Goal: Feedback & Contribution: Contribute content

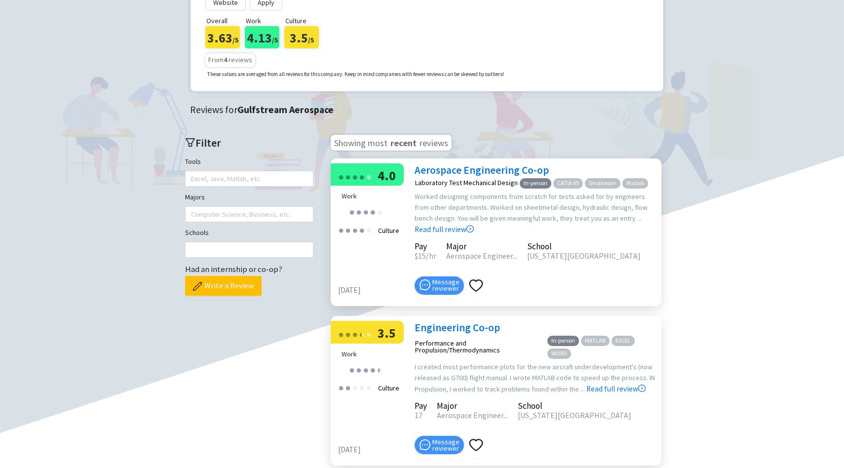
scroll to position [195, 0]
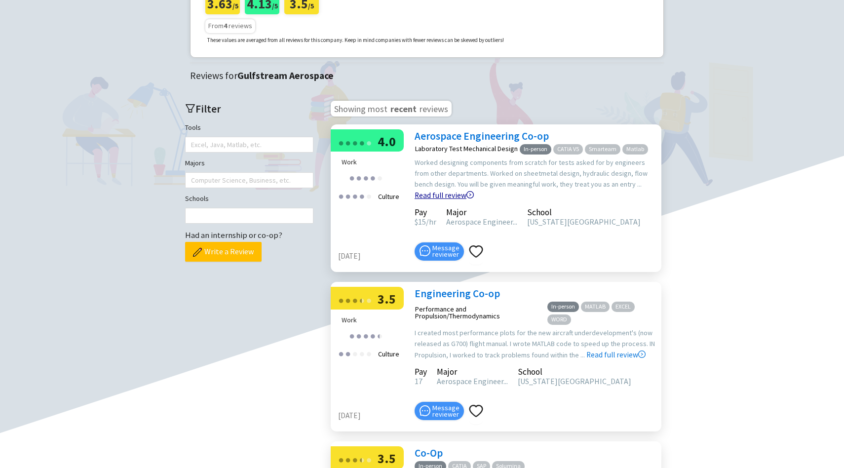
click at [474, 184] on link "Read full review" at bounding box center [443, 170] width 59 height 59
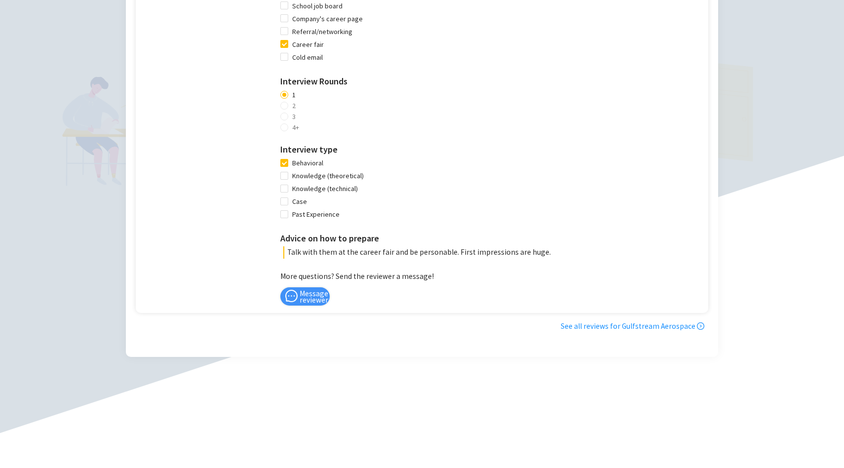
scroll to position [715, 0]
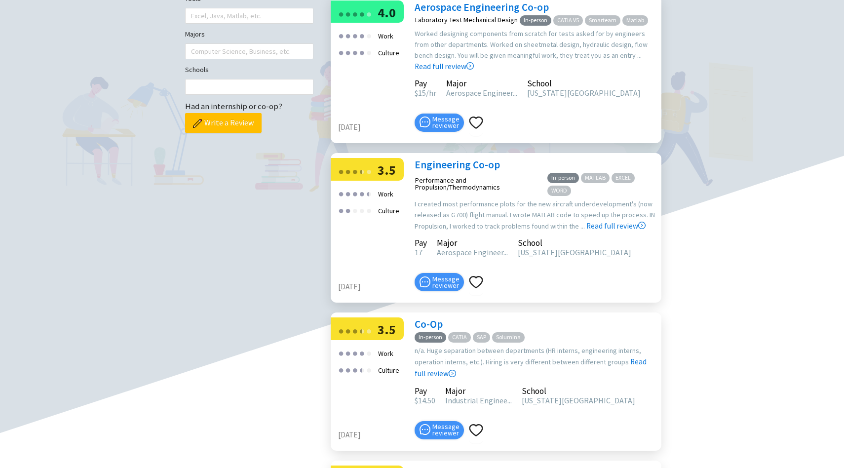
scroll to position [339, 0]
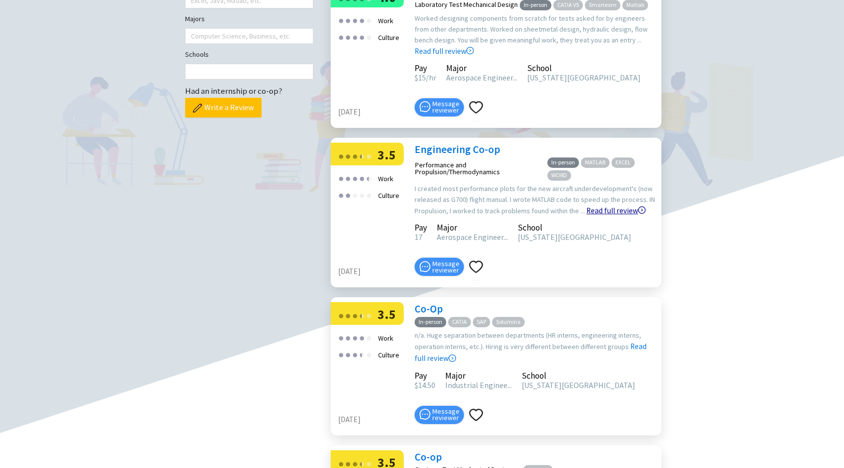
click at [612, 209] on link "Read full review" at bounding box center [615, 185] width 59 height 59
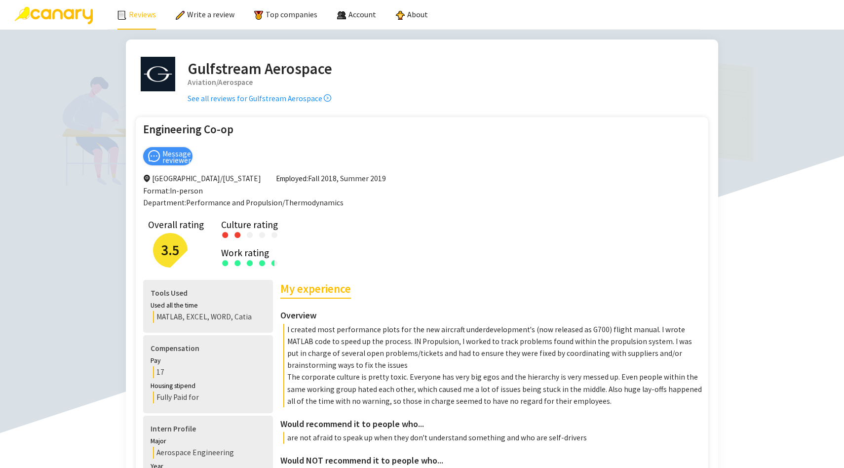
click at [144, 17] on link "Reviews" at bounding box center [136, 14] width 38 height 10
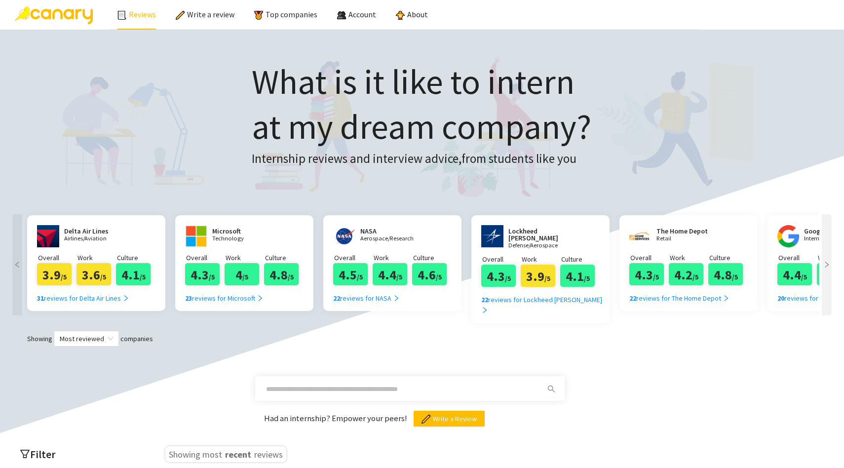
click at [70, 238] on p "Airlines/Aviation" at bounding box center [93, 238] width 59 height 6
click at [99, 296] on div "31 reviews for Delta Air Lines" at bounding box center [83, 298] width 92 height 11
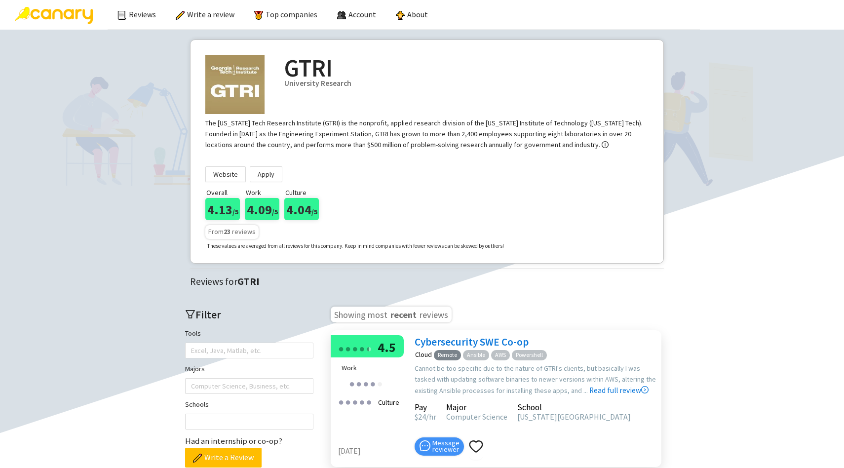
click at [300, 66] on h2 "GTRI" at bounding box center [466, 68] width 364 height 27
click at [135, 14] on link "Reviews" at bounding box center [136, 14] width 38 height 10
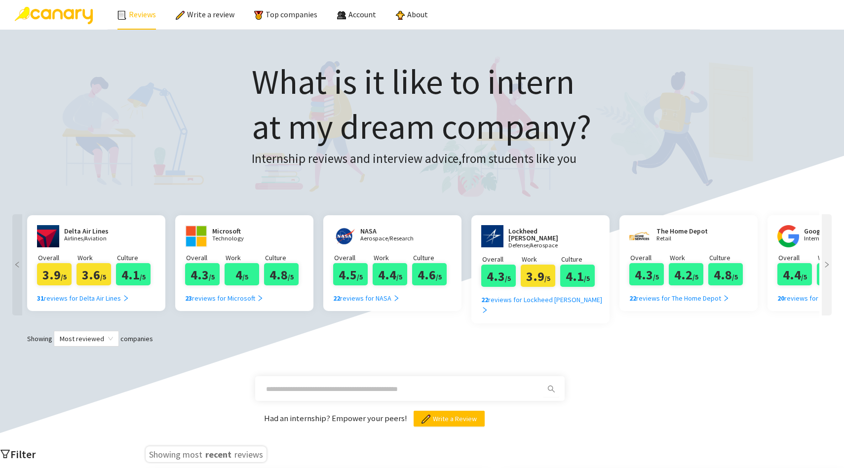
click at [74, 229] on h2 "Delta Air Lines" at bounding box center [93, 230] width 59 height 7
click at [57, 238] on img at bounding box center [48, 236] width 22 height 22
click at [76, 296] on div "31 reviews for Delta Air Lines" at bounding box center [83, 298] width 92 height 11
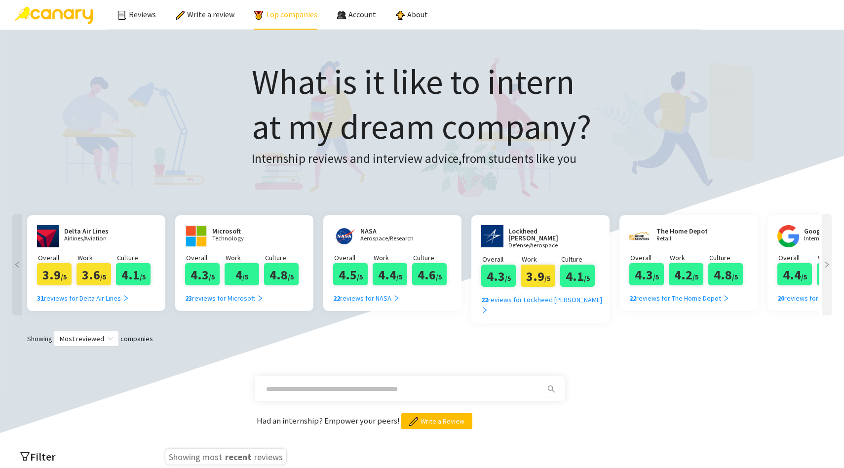
click at [288, 12] on link "Top companies" at bounding box center [285, 14] width 63 height 10
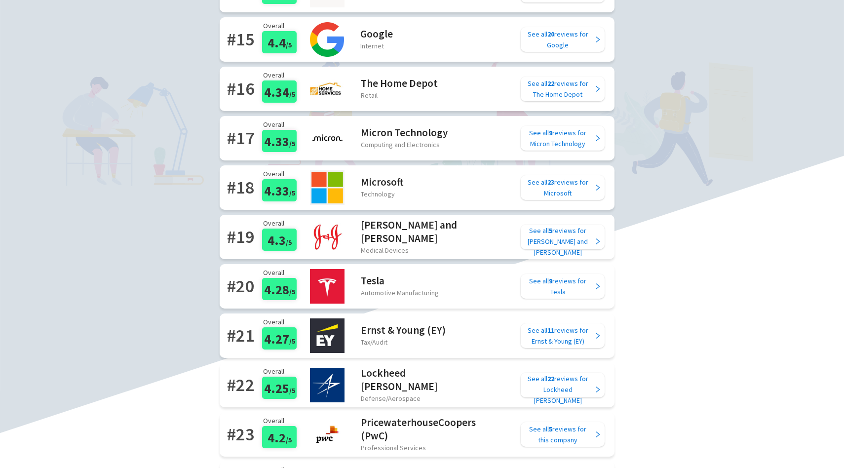
scroll to position [817, 0]
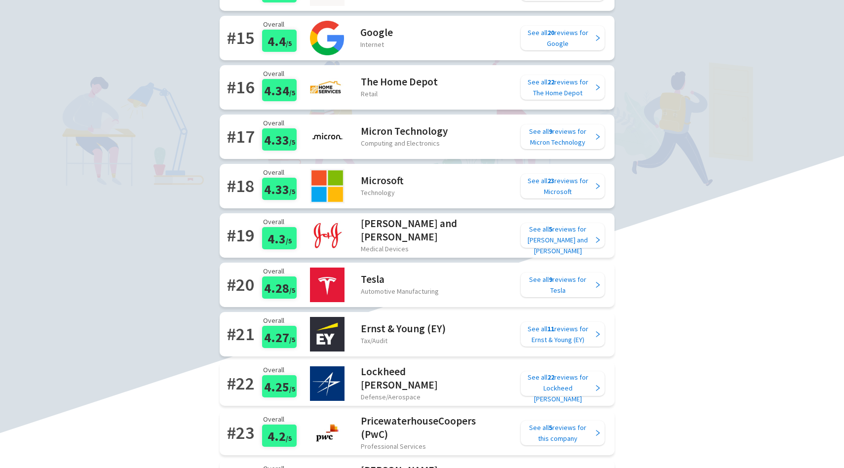
click at [380, 277] on h2 "Tesla" at bounding box center [400, 278] width 78 height 13
click at [551, 292] on div "See all 9 reviews for Tesla" at bounding box center [557, 285] width 70 height 22
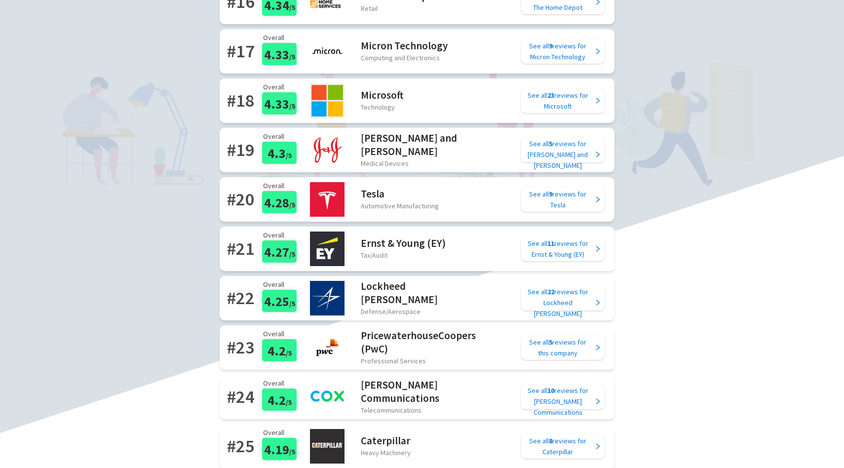
scroll to position [904, 0]
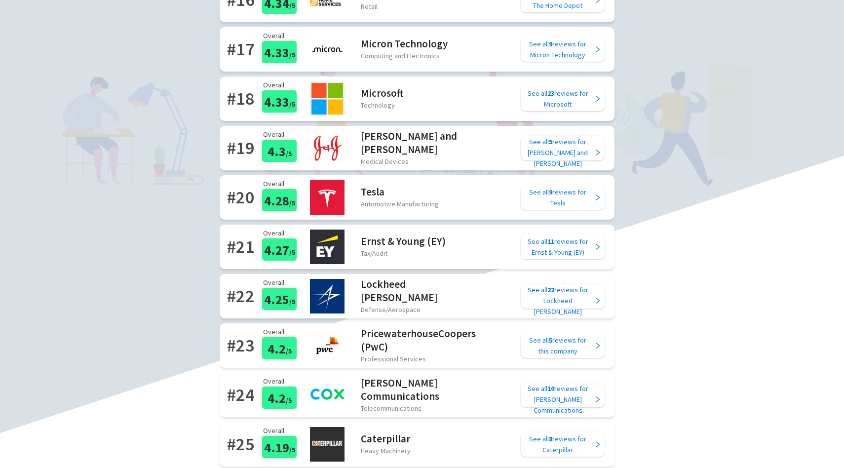
click at [415, 290] on h2 "Lockheed Martin" at bounding box center [410, 290] width 99 height 27
click at [394, 292] on h2 "Lockheed Martin" at bounding box center [410, 290] width 99 height 27
click at [564, 293] on div "See all 22 reviews for Lockheed Martin" at bounding box center [557, 300] width 70 height 33
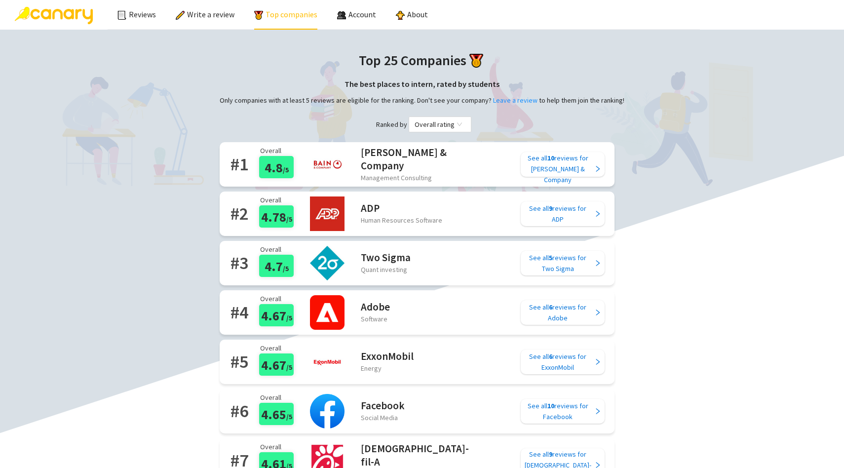
scroll to position [3, 0]
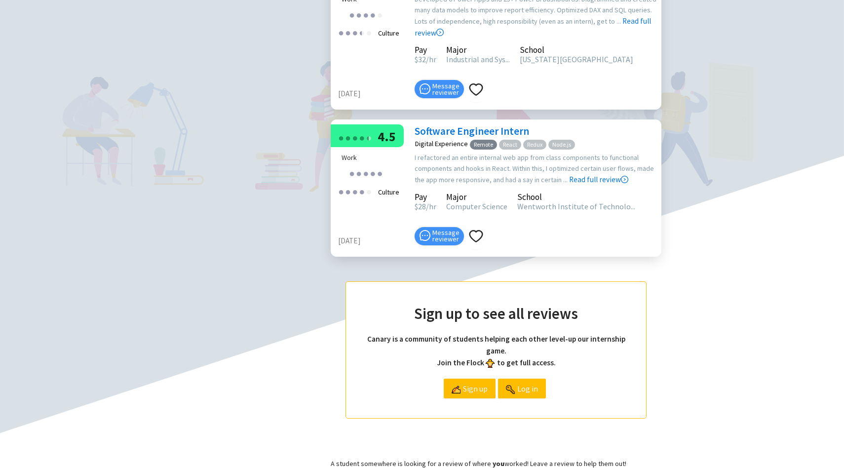
scroll to position [673, 0]
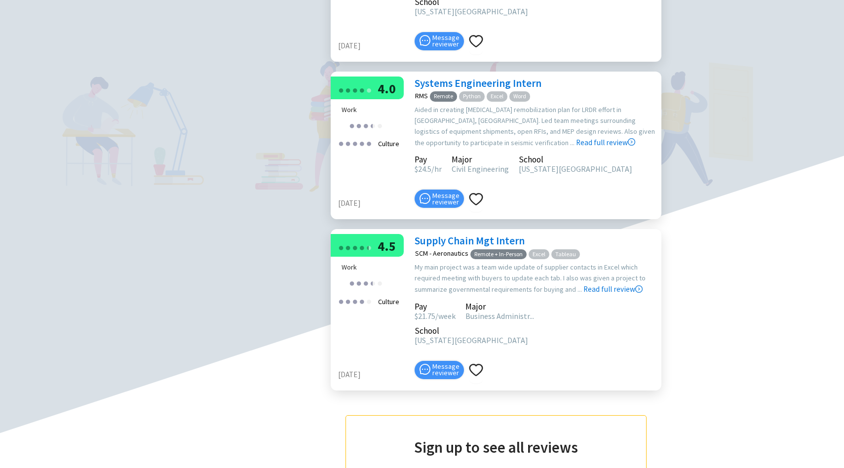
scroll to position [604, 0]
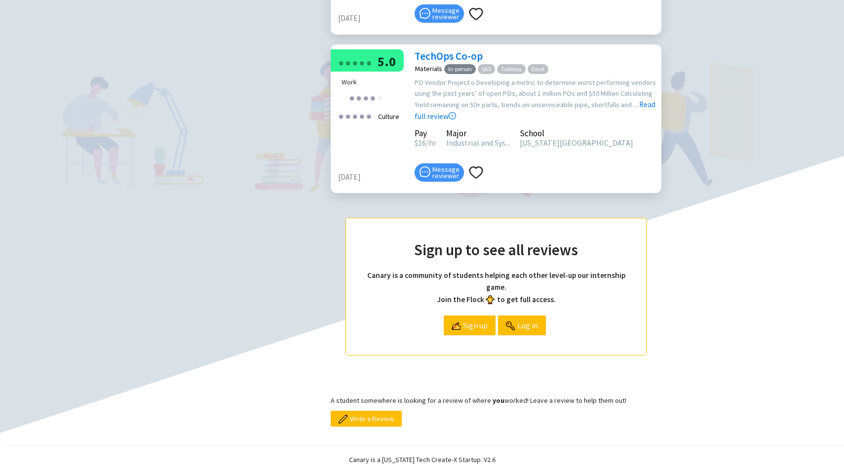
scroll to position [754, 0]
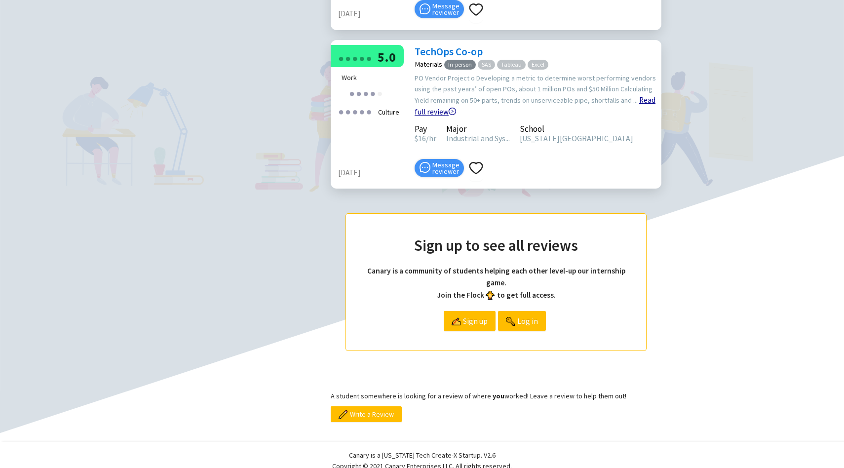
click at [645, 116] on link "Read full review" at bounding box center [534, 81] width 241 height 71
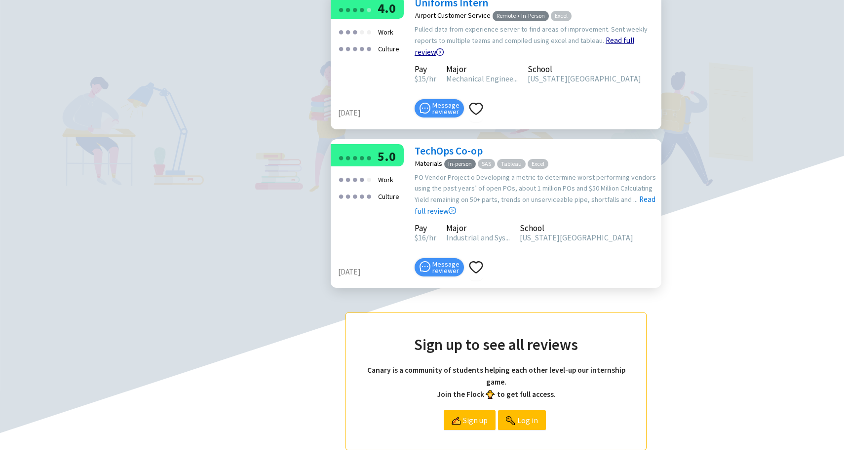
scroll to position [670, 0]
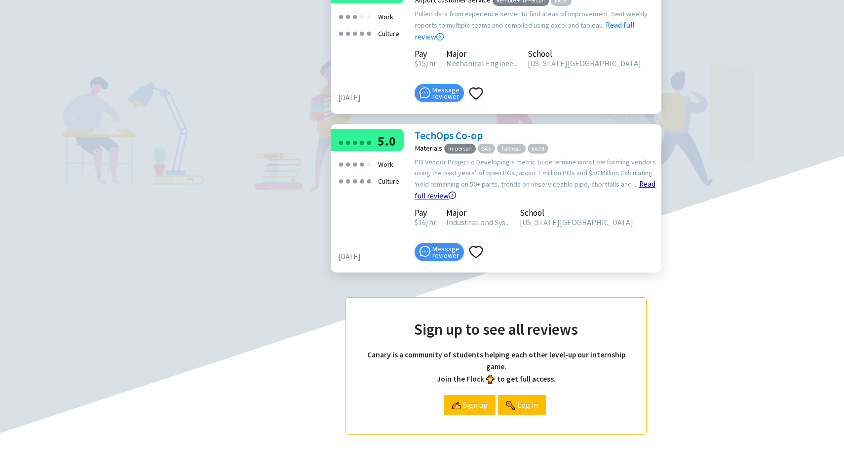
click at [632, 200] on link "Read full review" at bounding box center [534, 165] width 241 height 71
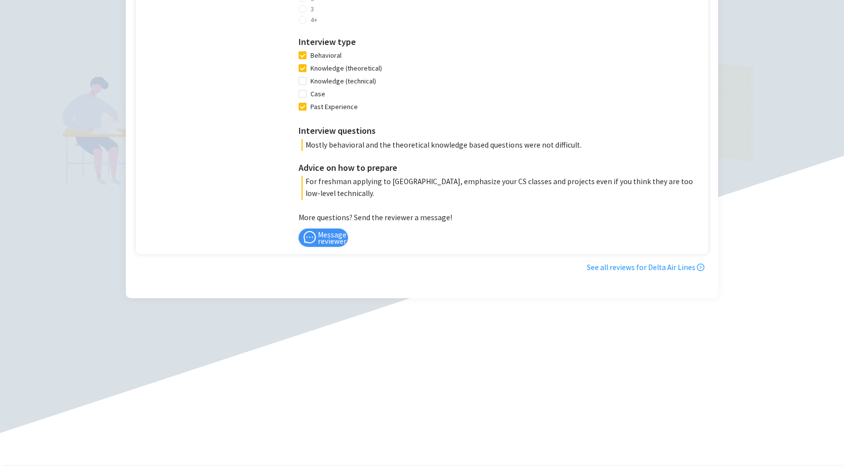
scroll to position [891, 0]
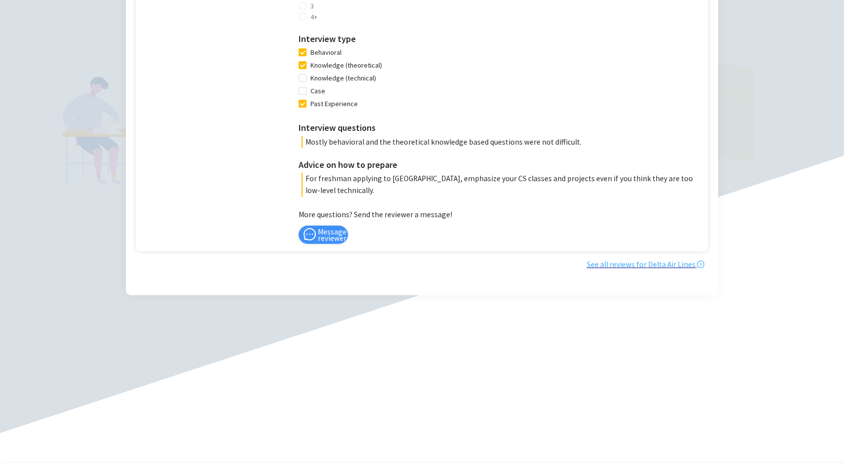
click at [632, 259] on link "See all reviews for Delta Air Lines" at bounding box center [645, 263] width 117 height 9
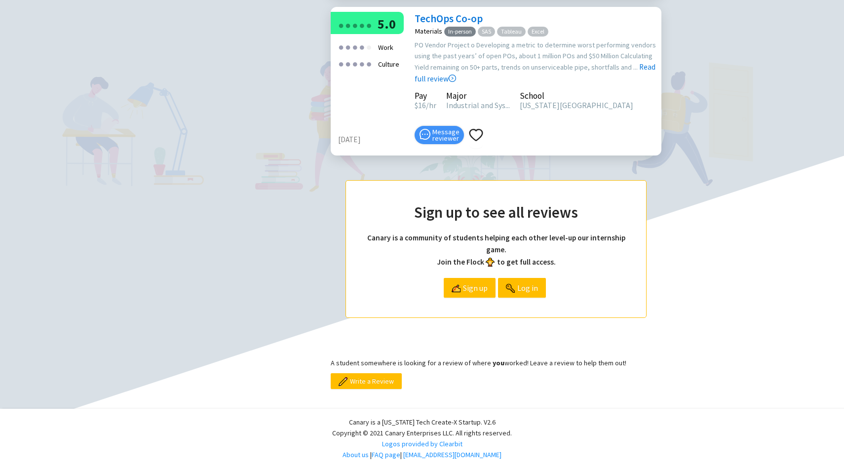
scroll to position [841, 0]
click at [467, 293] on span "Sign up" at bounding box center [475, 287] width 25 height 19
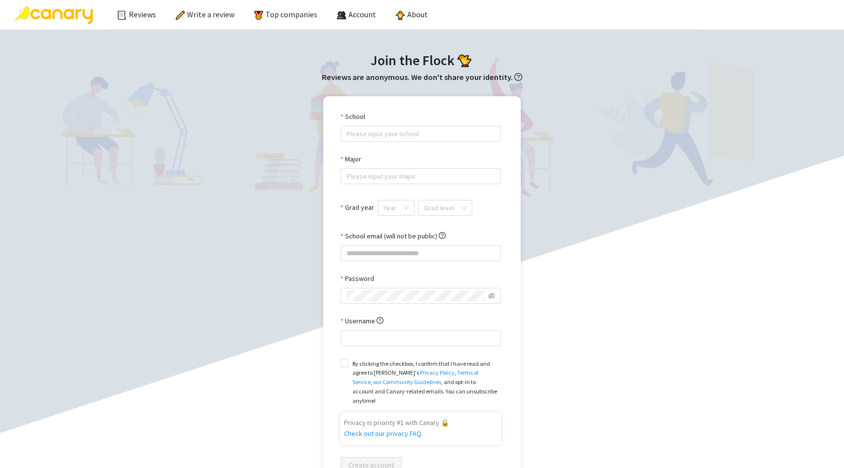
click at [372, 124] on div "School" at bounding box center [420, 118] width 160 height 15
click at [372, 129] on input "School" at bounding box center [420, 133] width 148 height 15
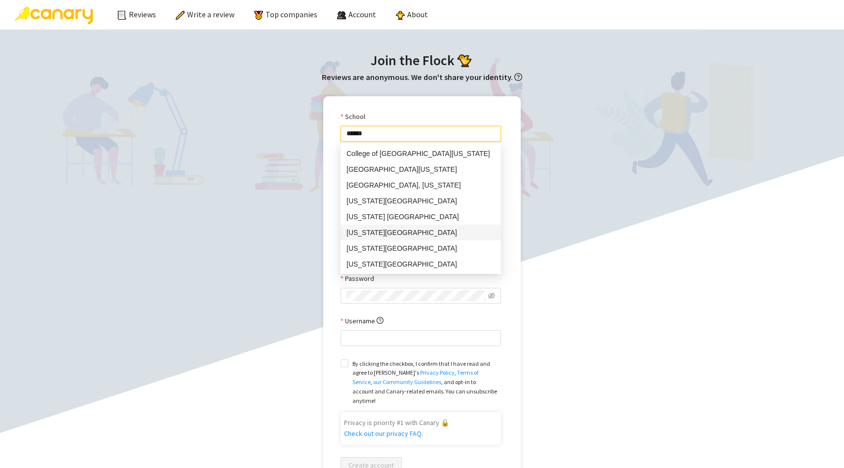
click at [398, 233] on div "[US_STATE][GEOGRAPHIC_DATA]" at bounding box center [420, 232] width 148 height 11
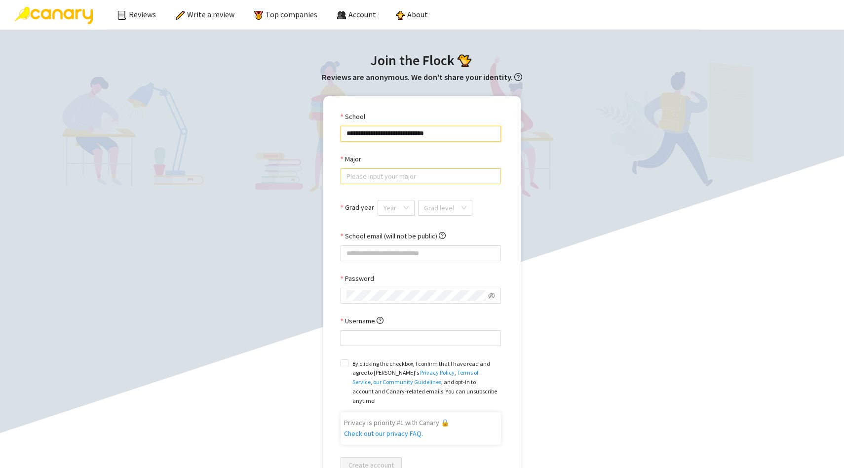
type input "**********"
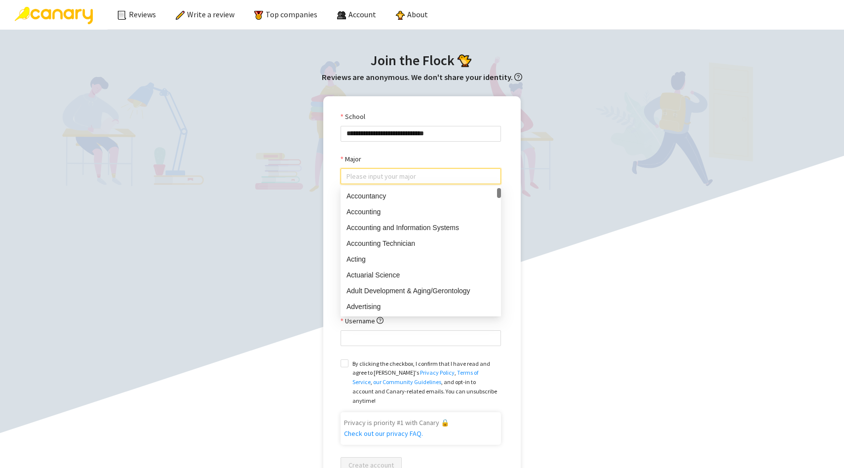
click at [375, 179] on input "Major" at bounding box center [420, 176] width 148 height 15
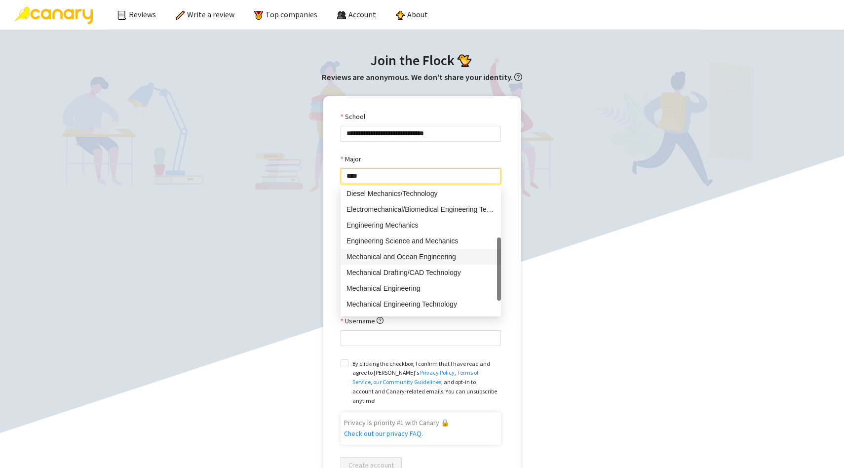
scroll to position [51, 0]
click at [372, 283] on div "Mechanical Engineering" at bounding box center [420, 286] width 148 height 11
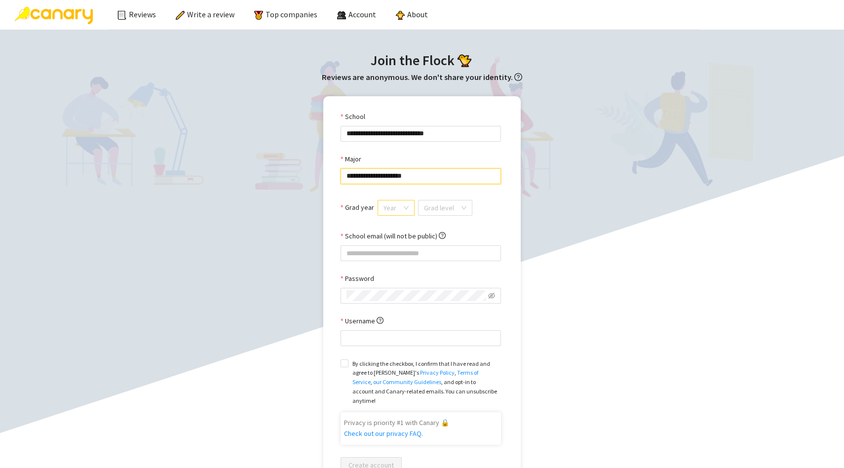
type input "**********"
click at [397, 205] on input "Grad year" at bounding box center [392, 207] width 18 height 15
click at [393, 244] on div "2029" at bounding box center [394, 243] width 25 height 11
click at [436, 208] on input "search" at bounding box center [443, 207] width 36 height 15
click at [439, 222] on div "Undergrad" at bounding box center [443, 227] width 41 height 11
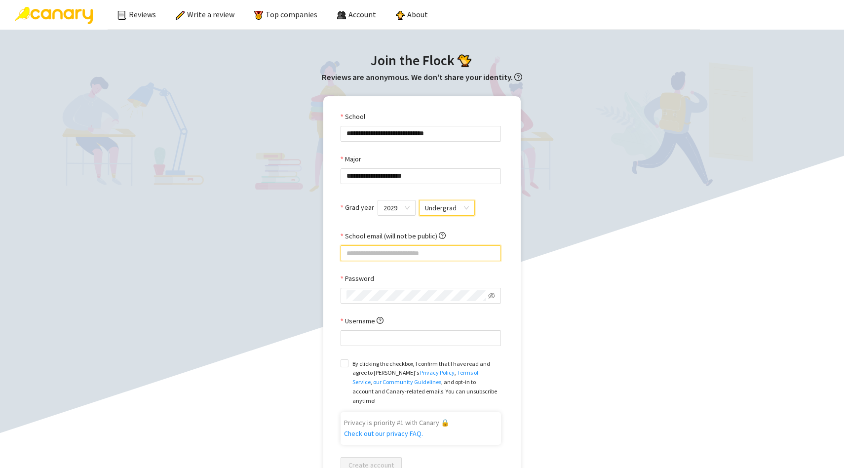
click at [387, 254] on input "School email (will not be public)" at bounding box center [420, 253] width 160 height 16
type input "**********"
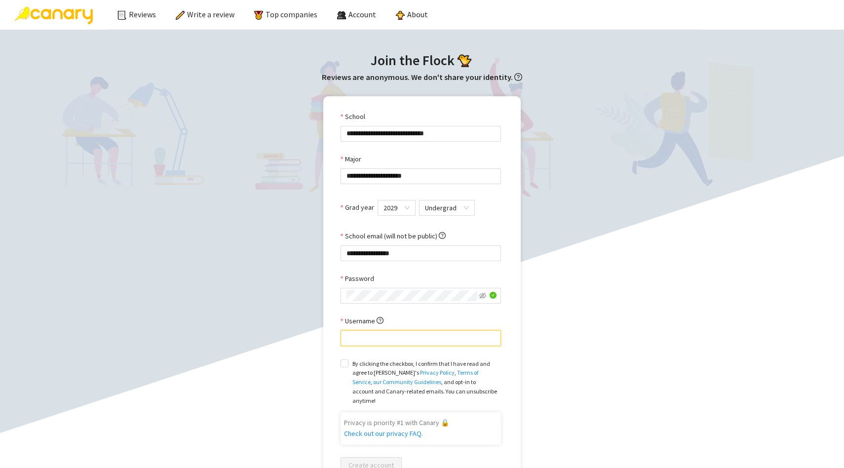
click at [398, 340] on input "Username" at bounding box center [420, 338] width 160 height 16
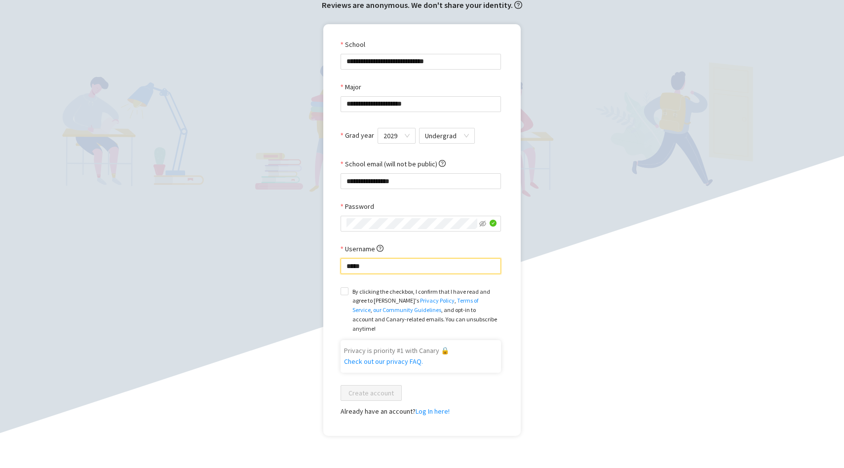
scroll to position [74, 0]
type input "*****"
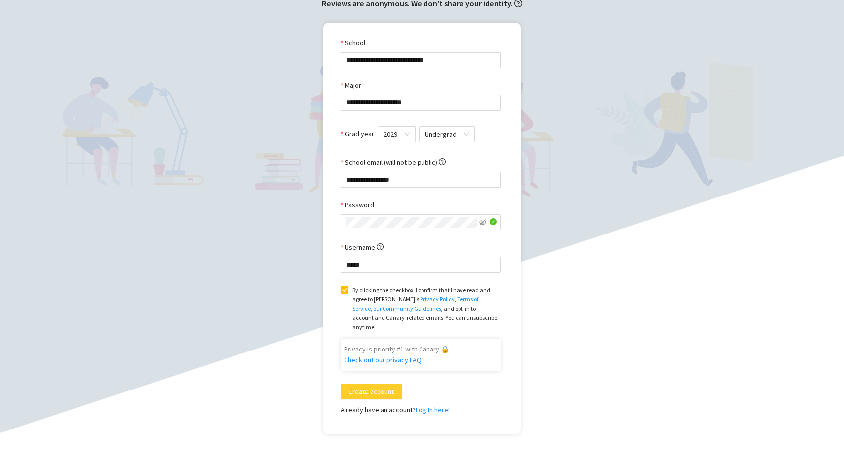
click at [358, 386] on span "Create account" at bounding box center [370, 391] width 45 height 11
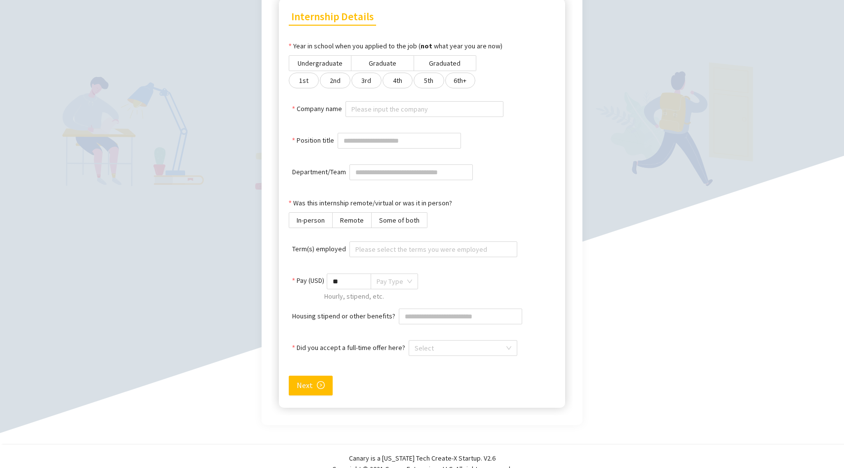
scroll to position [266, 0]
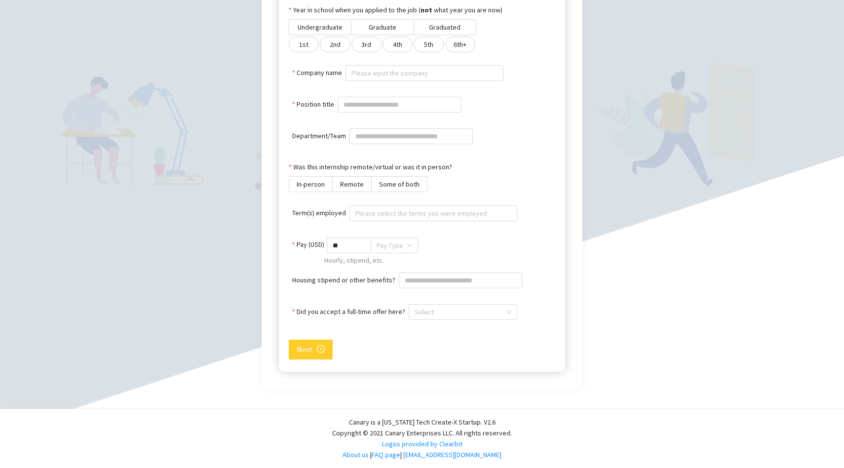
click at [302, 346] on span "Next" at bounding box center [304, 349] width 16 height 12
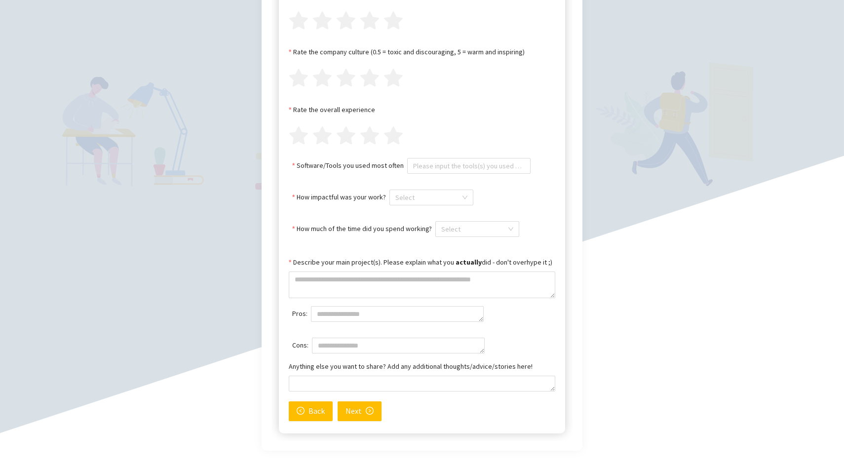
scroll to position [254, 0]
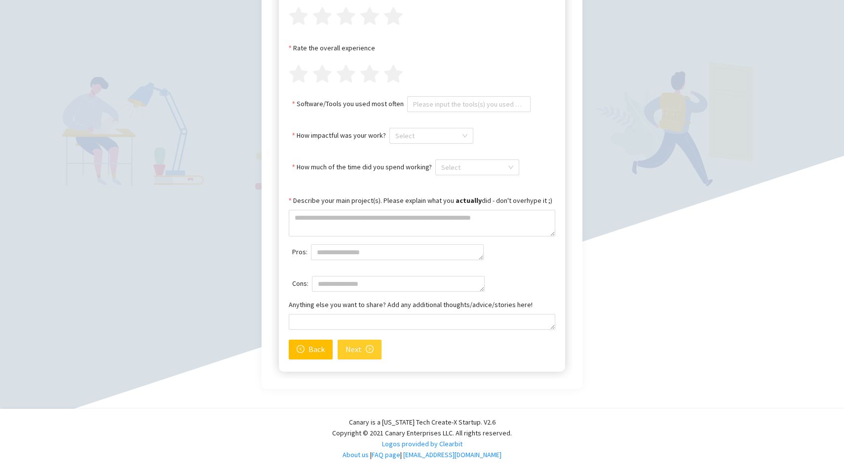
click at [363, 351] on button "Next" at bounding box center [359, 349] width 44 height 20
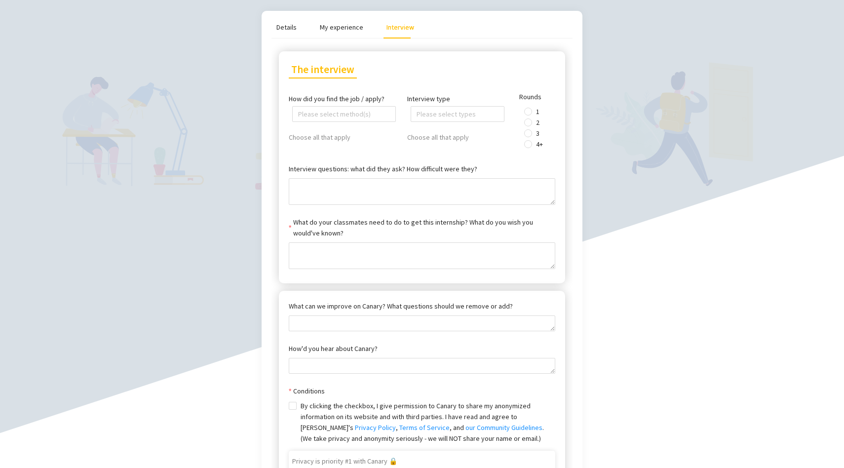
scroll to position [0, 0]
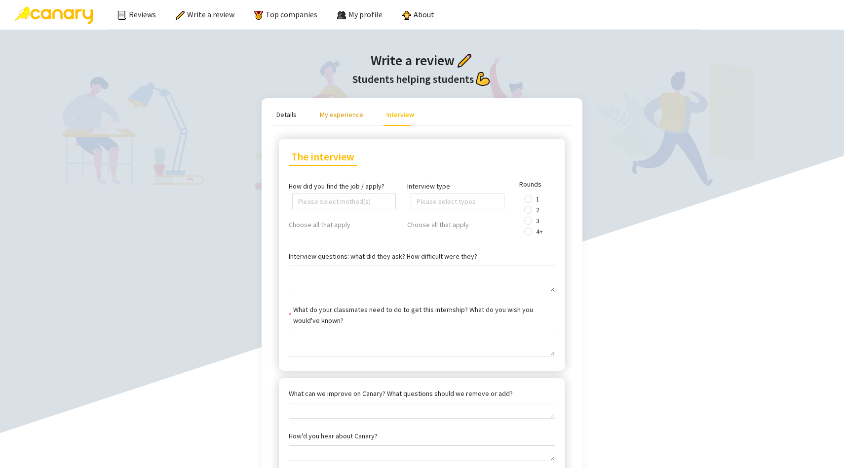
click at [332, 110] on div "My experience" at bounding box center [341, 114] width 43 height 11
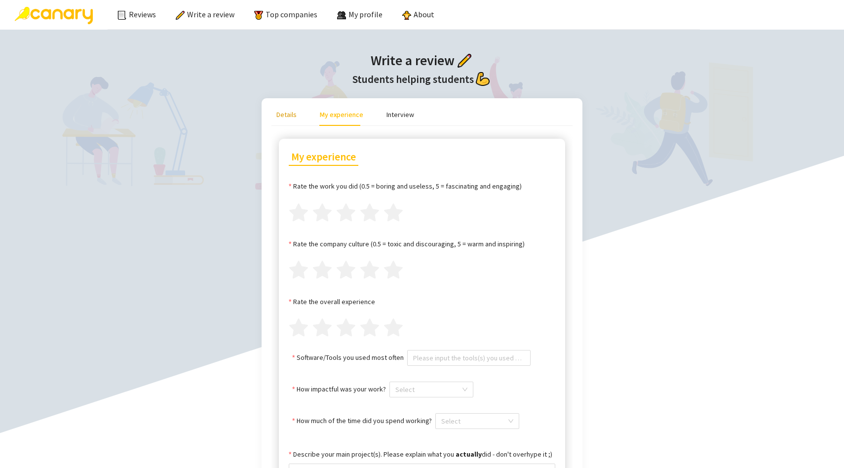
click at [295, 112] on div "Details" at bounding box center [286, 114] width 20 height 11
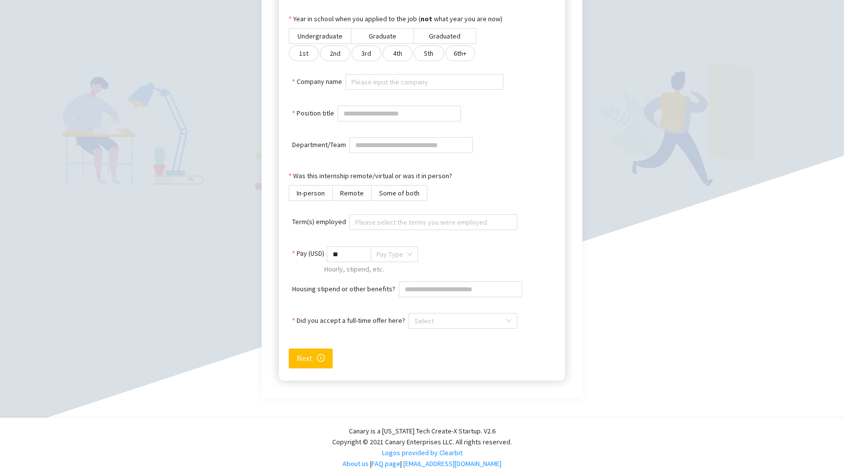
scroll to position [266, 0]
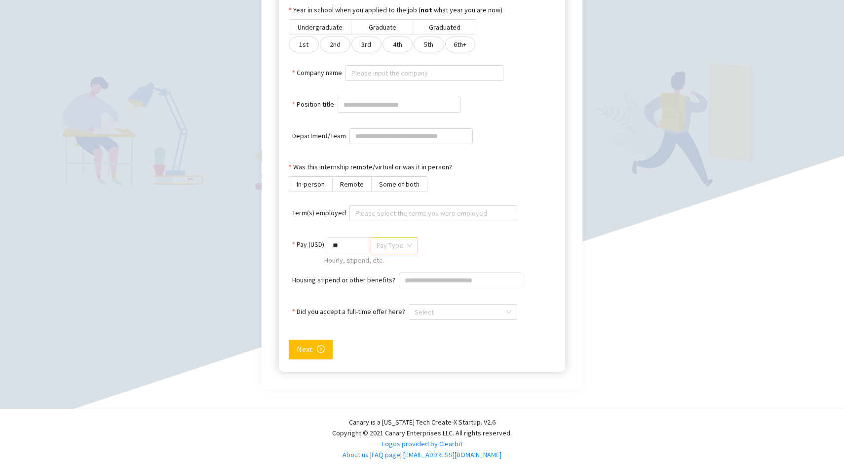
click at [405, 242] on input "search" at bounding box center [390, 245] width 29 height 15
click at [448, 237] on span "* Pay Type" at bounding box center [442, 245] width 231 height 16
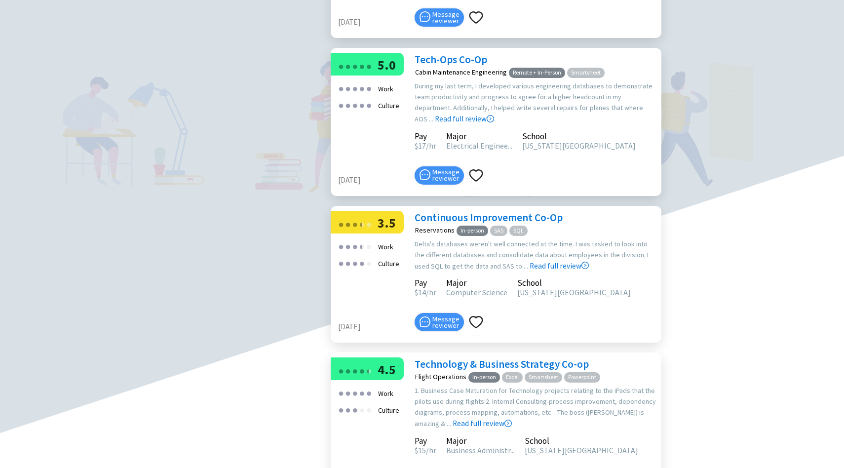
scroll to position [906, 0]
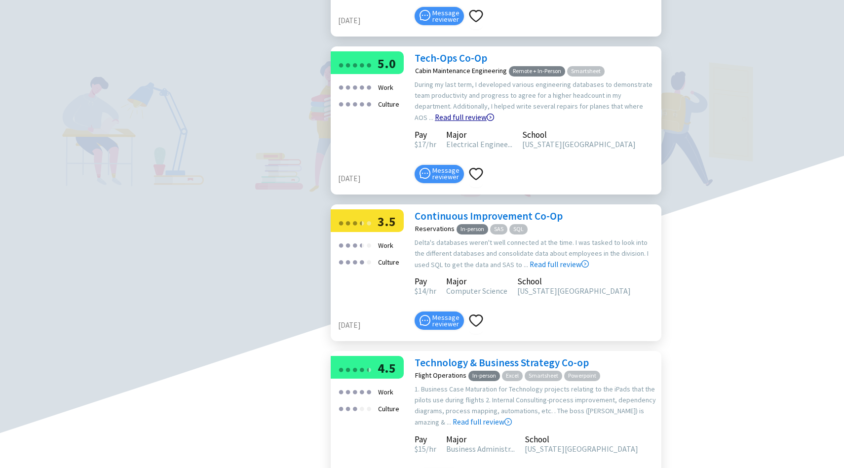
click at [494, 122] on link "Read full review" at bounding box center [464, 92] width 59 height 59
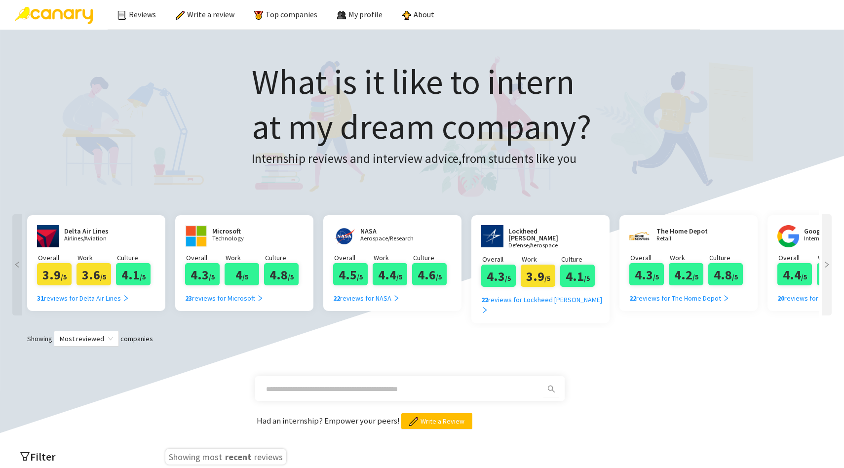
click at [325, 383] on input "text" at bounding box center [398, 388] width 264 height 11
click at [551, 385] on icon "search" at bounding box center [551, 389] width 8 height 8
type input "*"
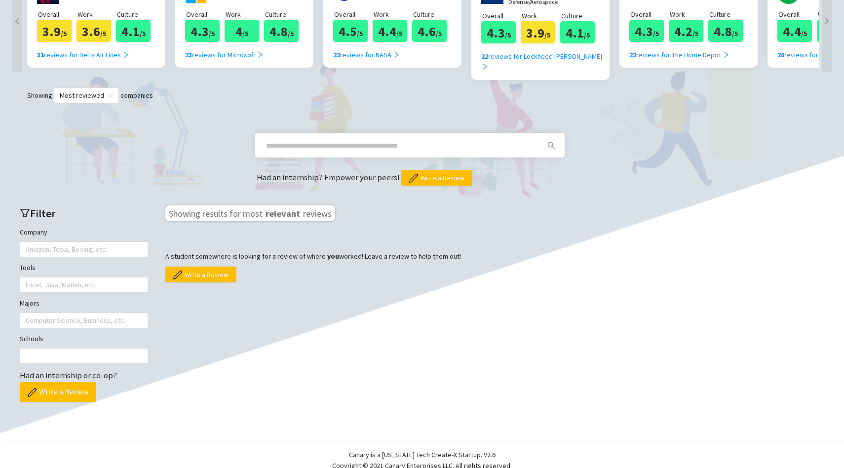
scroll to position [263, 0]
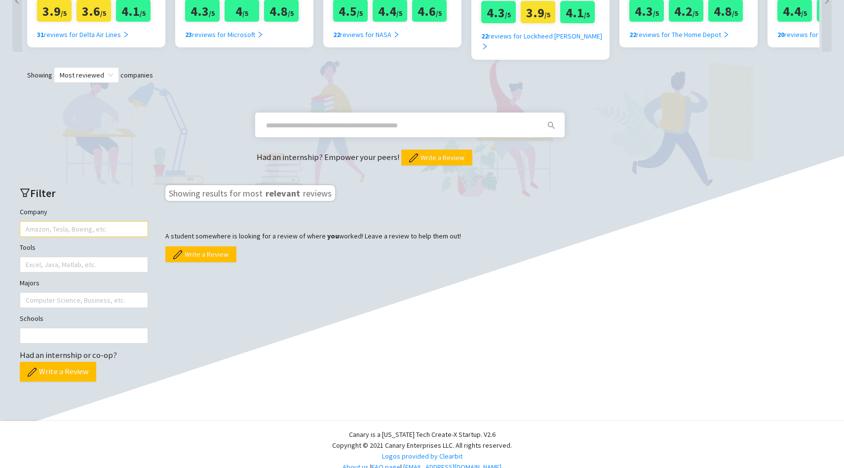
click at [75, 222] on div at bounding box center [78, 229] width 113 height 14
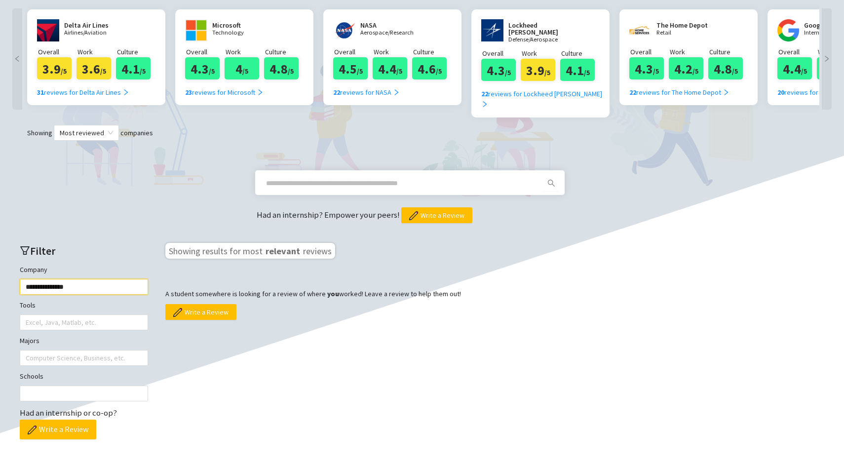
scroll to position [207, 0]
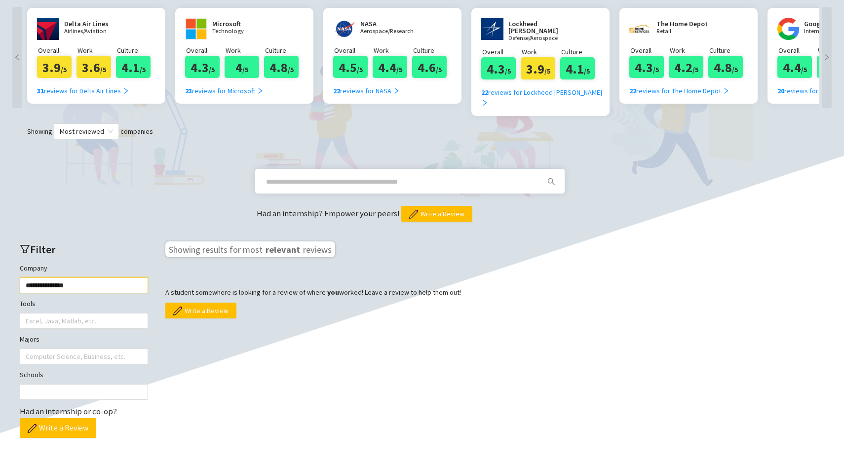
type input "**********"
click at [121, 405] on div "Had an internship or co-op? Write a Review" at bounding box center [84, 421] width 128 height 33
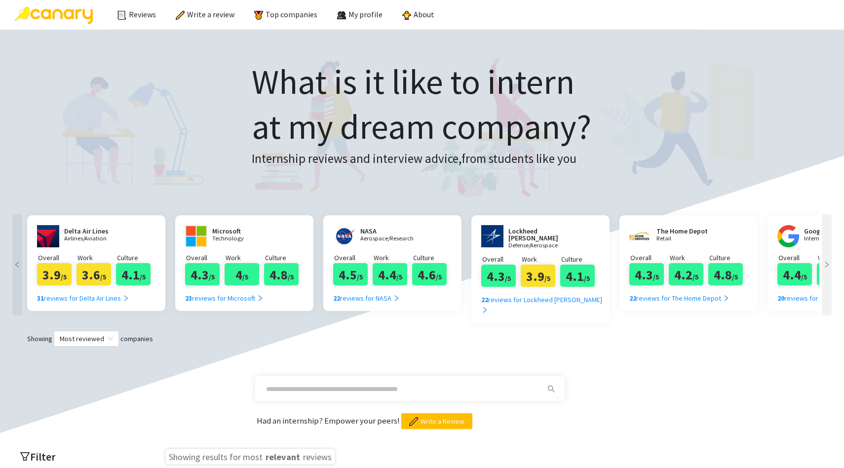
scroll to position [1, 0]
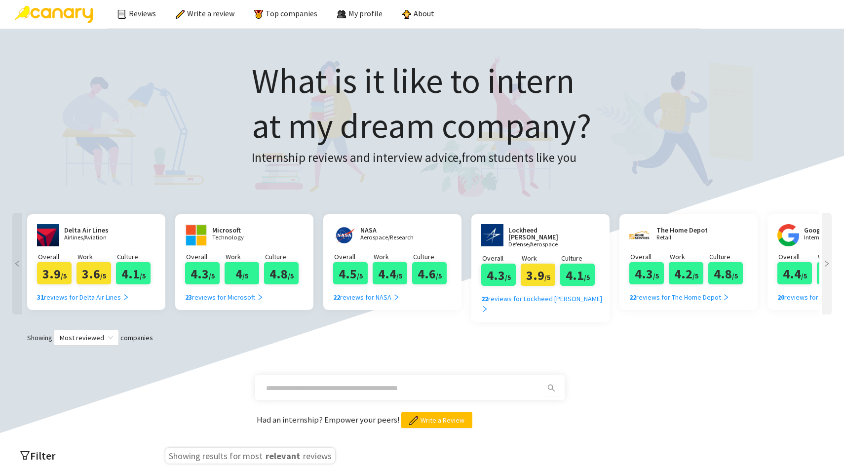
click at [826, 264] on icon "right" at bounding box center [826, 263] width 3 height 6
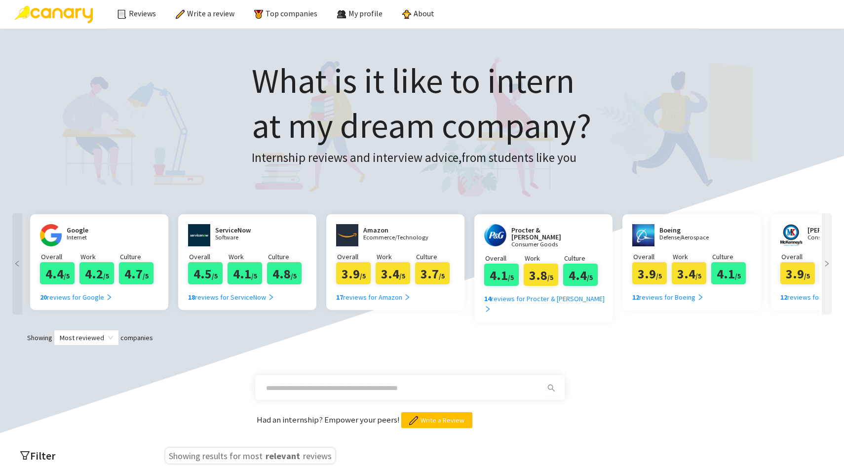
scroll to position [0, 740]
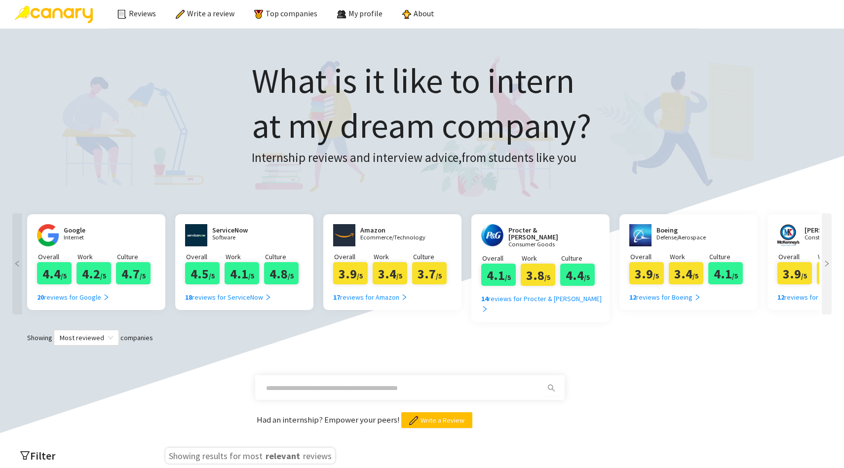
click at [826, 264] on icon "right" at bounding box center [826, 263] width 3 height 6
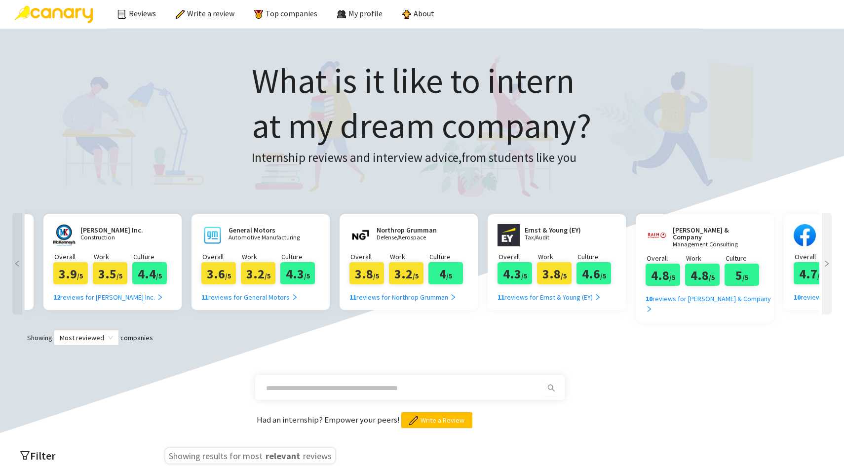
scroll to position [0, 1480]
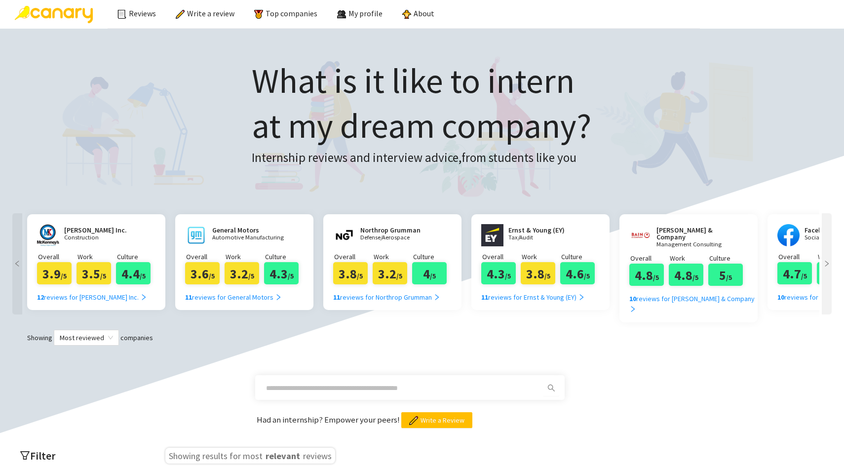
click at [826, 264] on icon "right" at bounding box center [826, 263] width 3 height 6
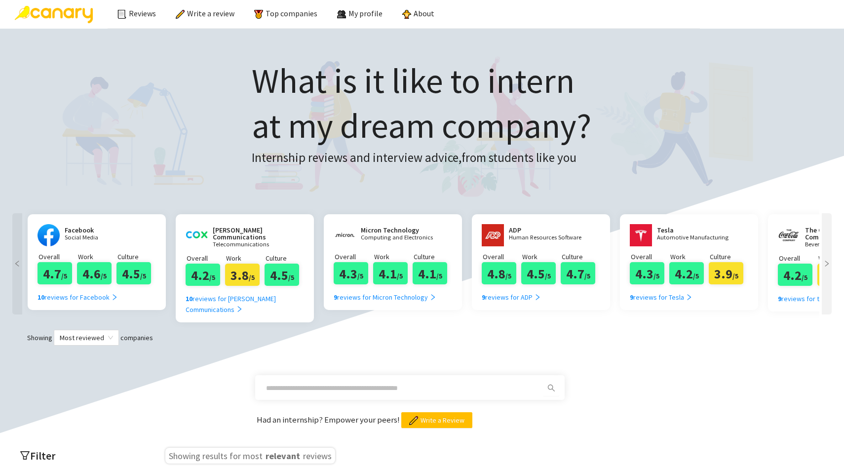
scroll to position [0, 2220]
click at [826, 264] on icon "right" at bounding box center [826, 263] width 3 height 6
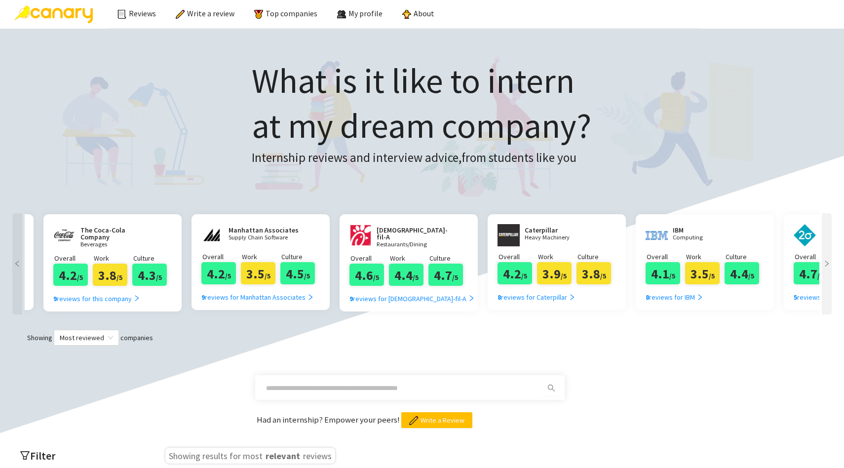
scroll to position [0, 2960]
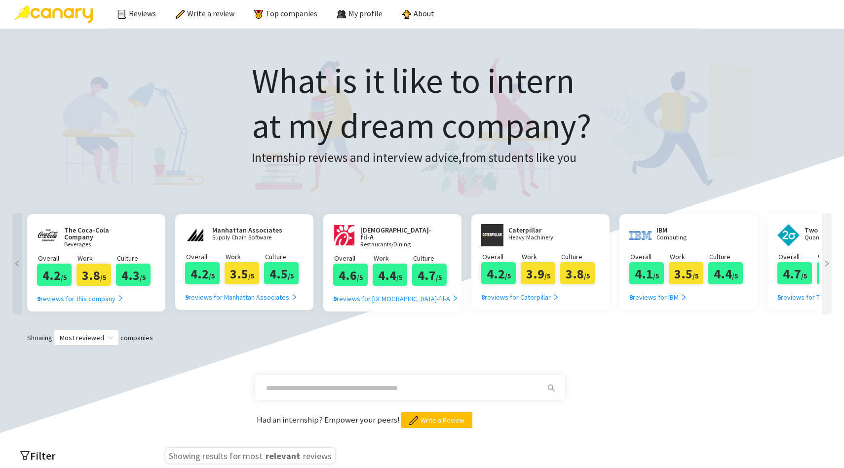
click at [826, 264] on icon "right" at bounding box center [826, 263] width 3 height 6
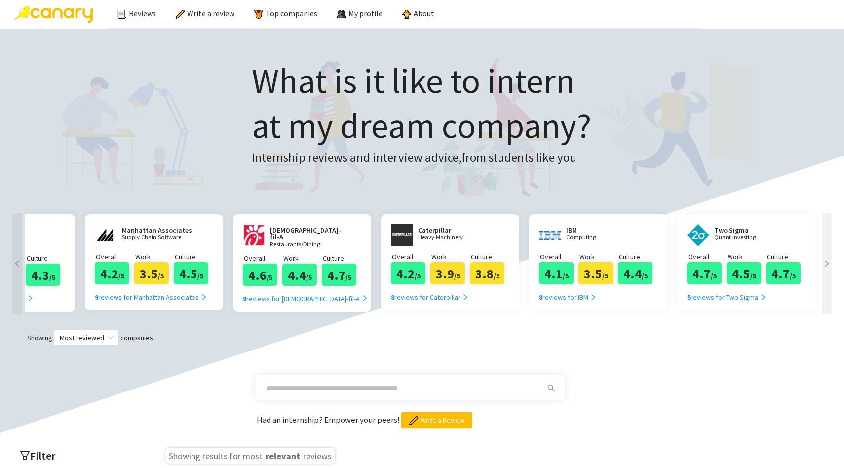
scroll to position [0, 3054]
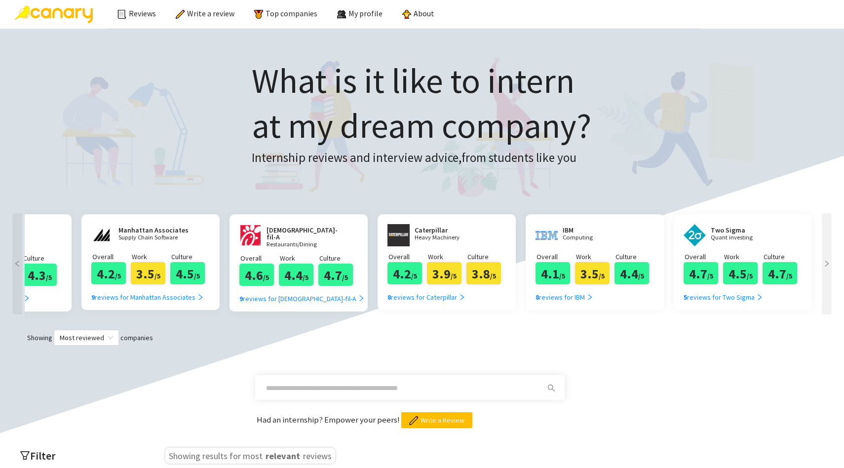
click at [825, 257] on div at bounding box center [826, 263] width 10 height 101
click at [402, 16] on link "About" at bounding box center [418, 13] width 32 height 10
